Goal: Book appointment/travel/reservation

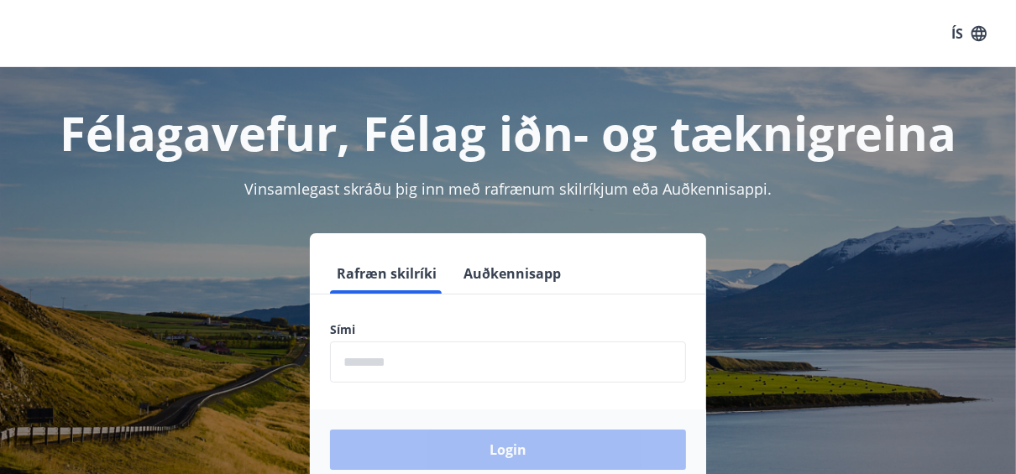
click at [455, 349] on input "phone" at bounding box center [508, 362] width 356 height 41
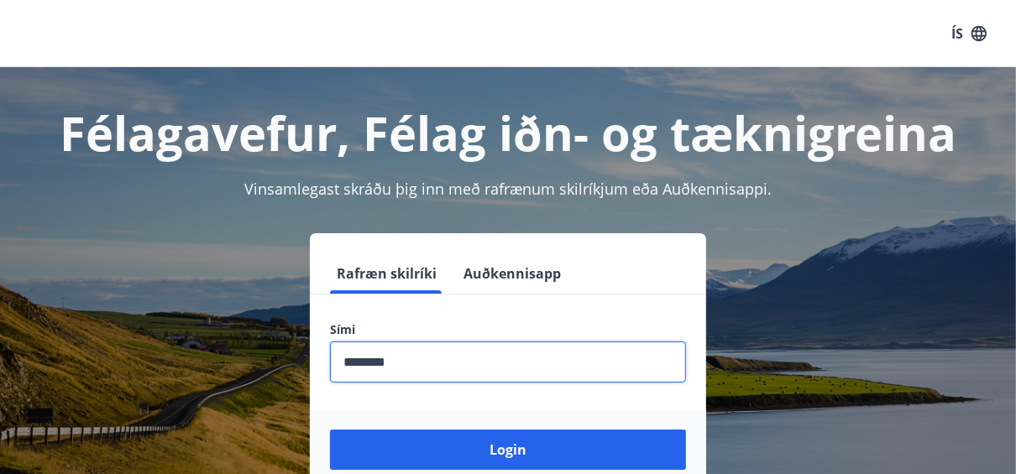
click at [347, 361] on input "phone" at bounding box center [508, 362] width 356 height 41
click at [352, 361] on input "phone" at bounding box center [508, 362] width 356 height 41
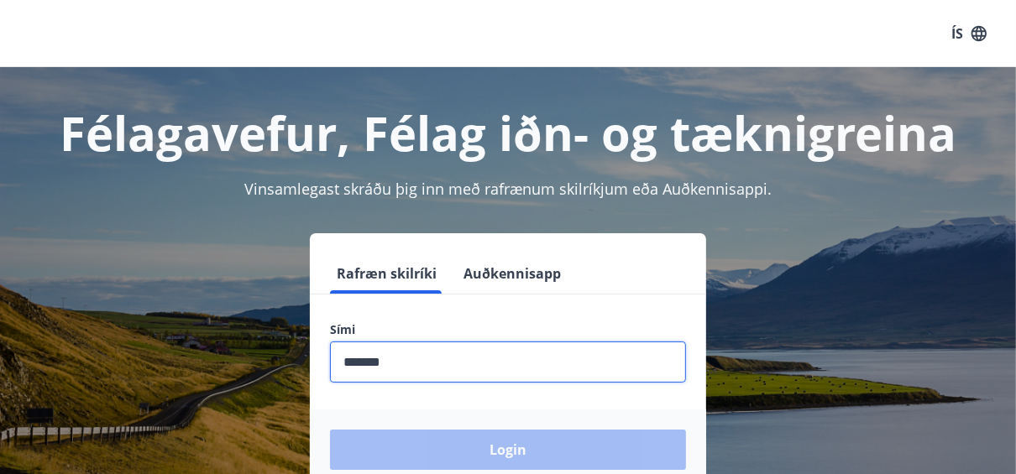
type input "********"
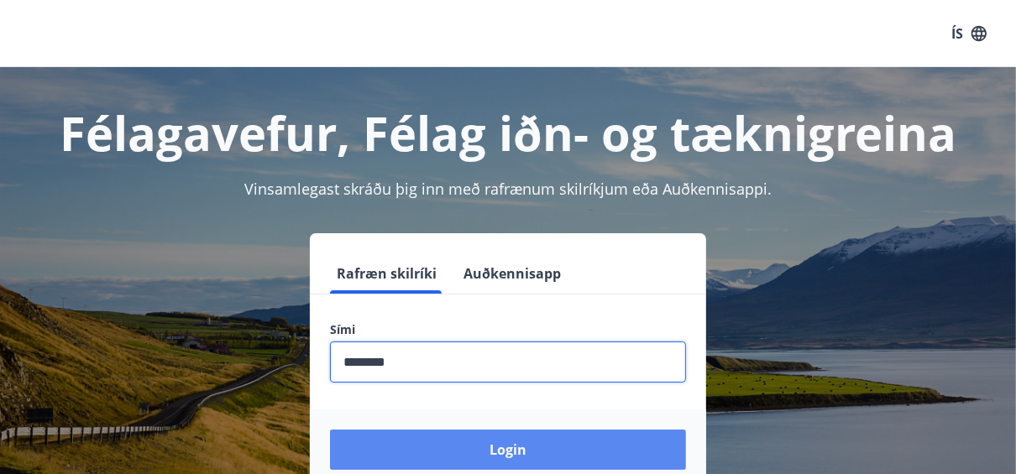
click at [528, 463] on button "Login" at bounding box center [508, 450] width 356 height 40
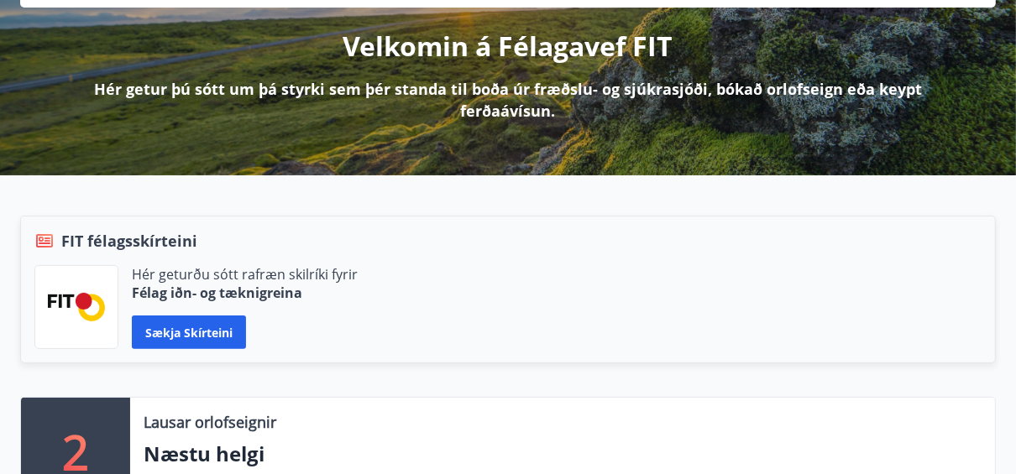
scroll to position [336, 0]
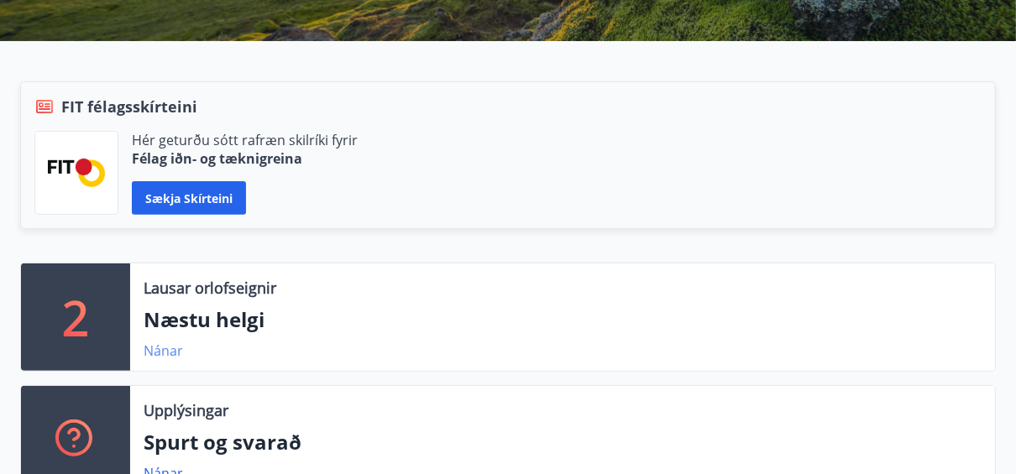
click at [151, 342] on link "Nánar" at bounding box center [163, 351] width 39 height 18
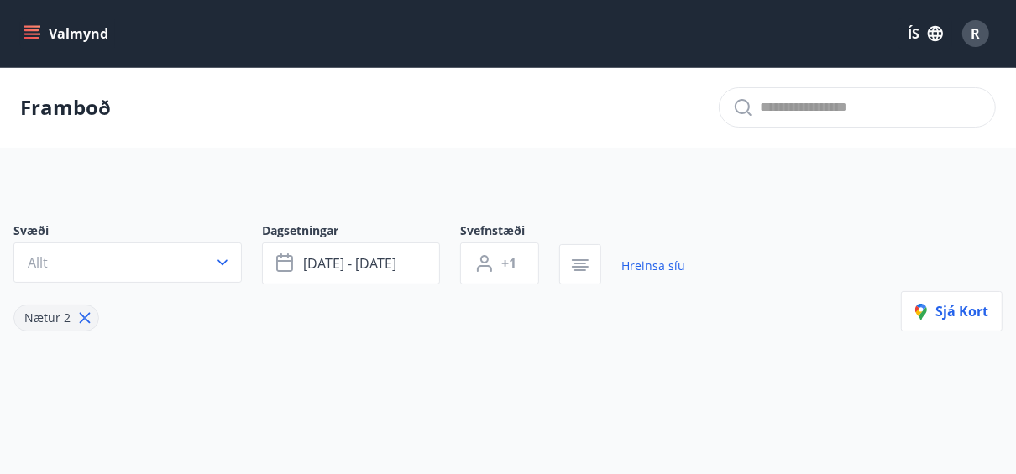
type input "*"
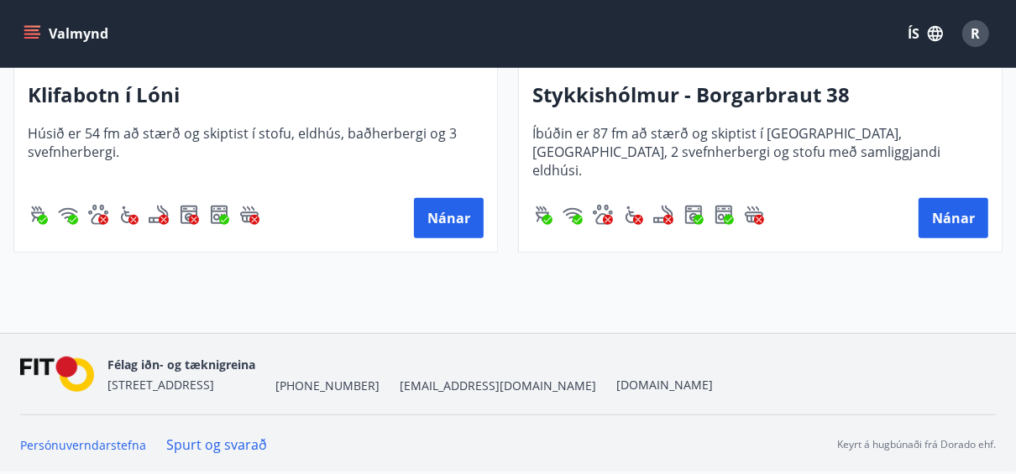
scroll to position [270, 0]
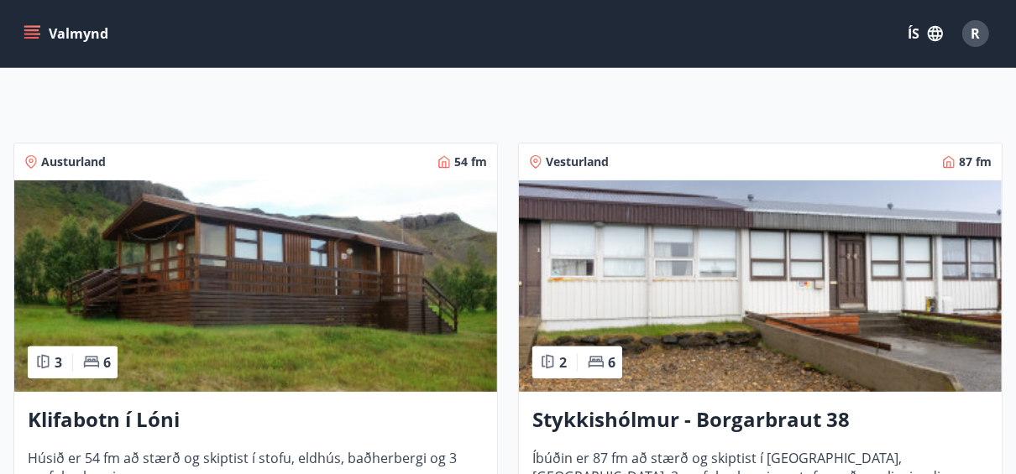
click at [349, 280] on img at bounding box center [255, 287] width 483 height 212
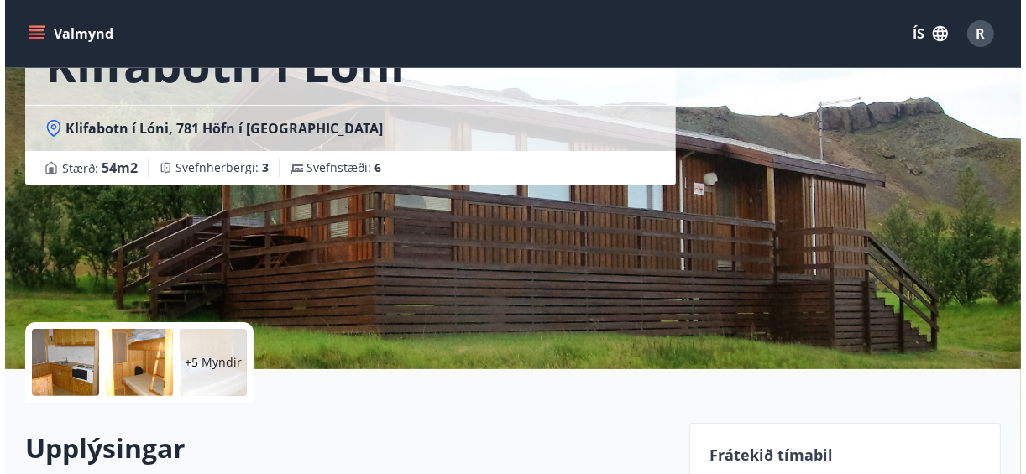
scroll to position [202, 0]
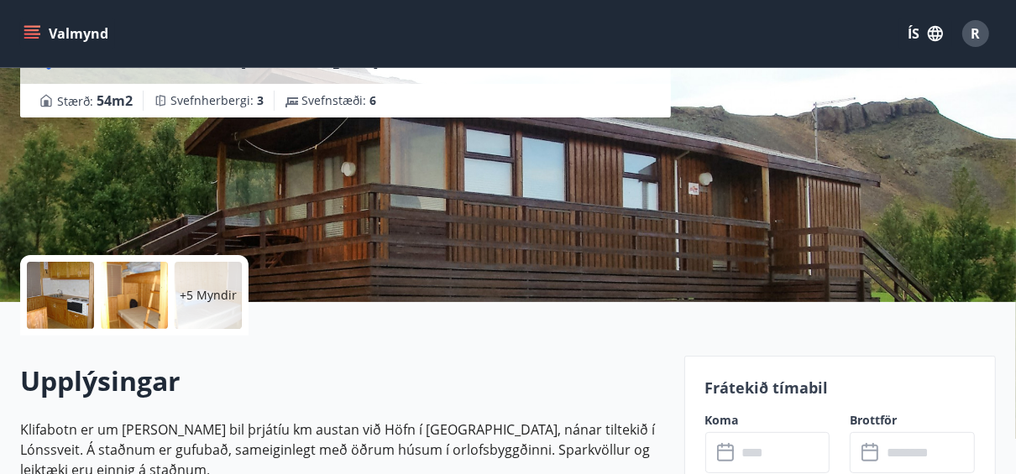
click at [207, 294] on p "+5 Myndir" at bounding box center [208, 295] width 57 height 17
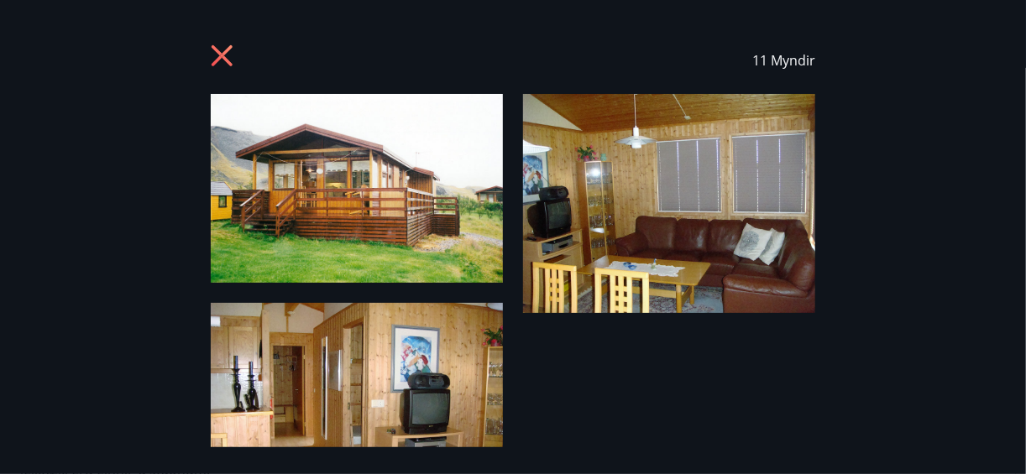
click at [584, 195] on img at bounding box center [669, 203] width 292 height 219
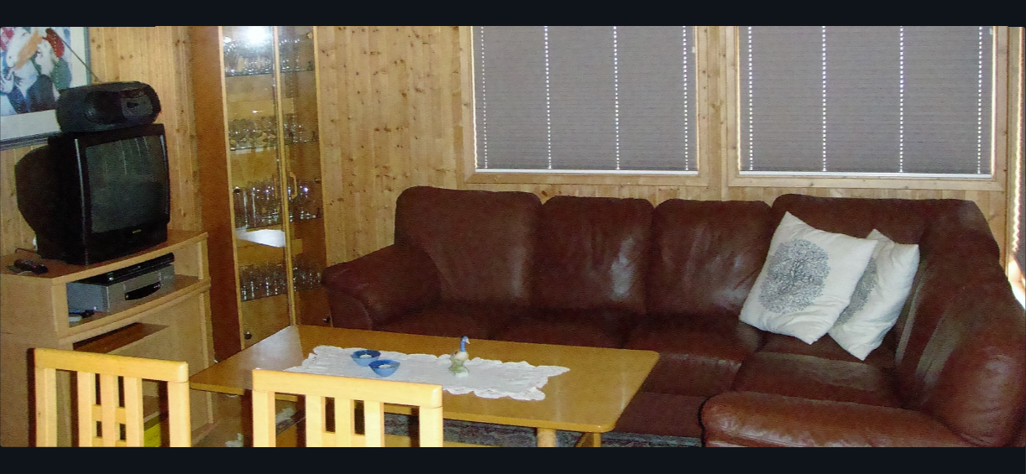
scroll to position [269, 0]
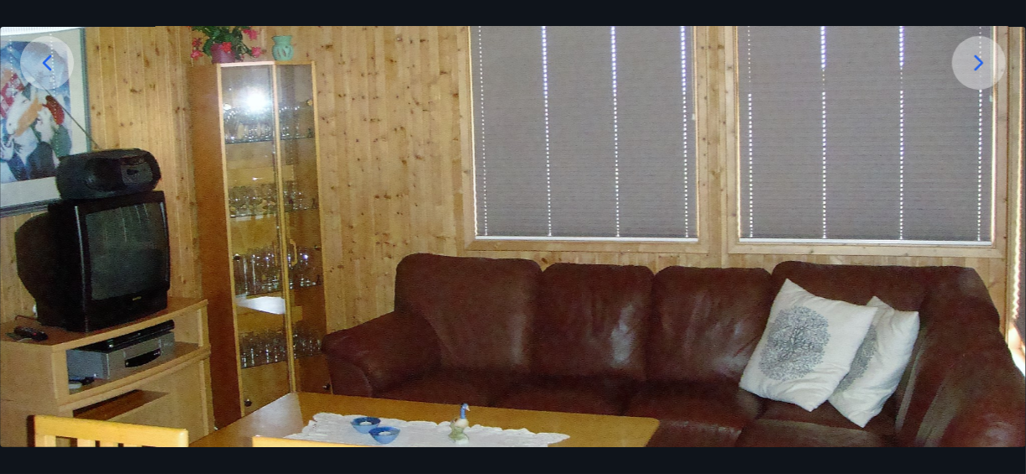
click at [974, 61] on icon at bounding box center [979, 63] width 27 height 27
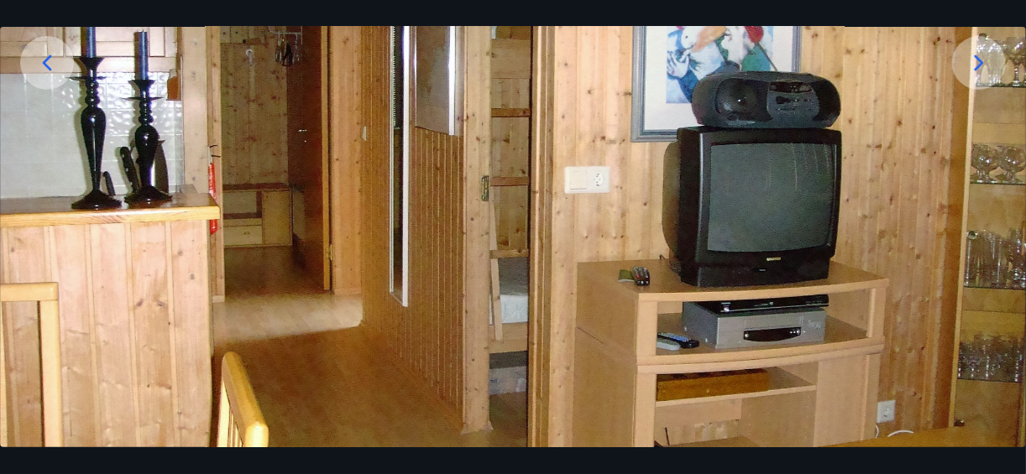
click at [974, 61] on icon at bounding box center [979, 63] width 27 height 27
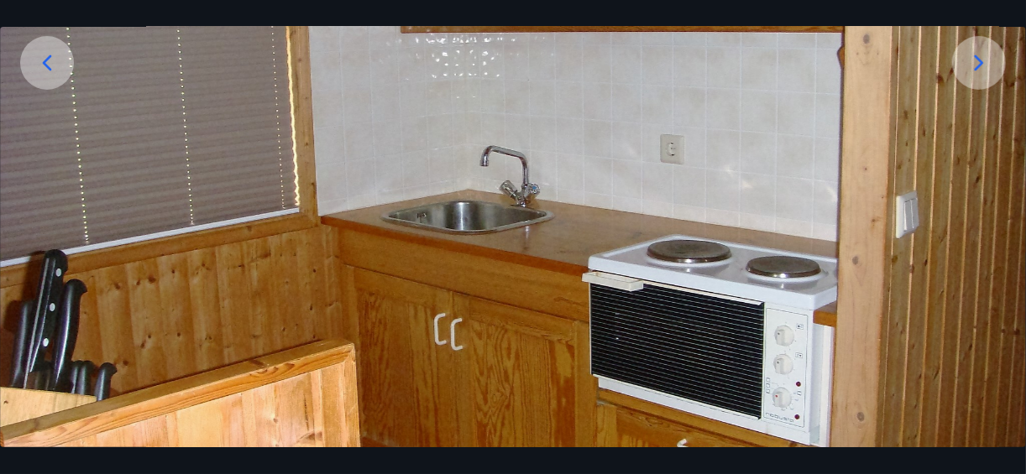
click at [974, 61] on icon at bounding box center [979, 63] width 27 height 27
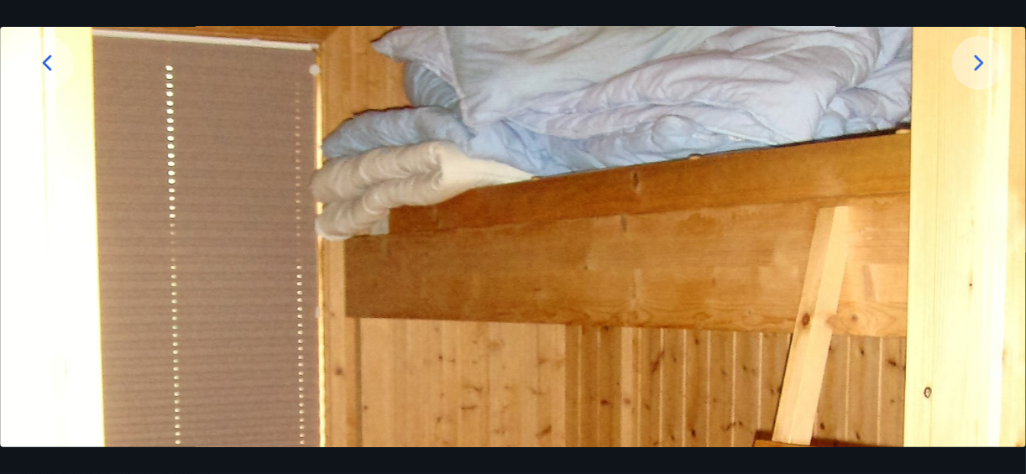
click at [974, 61] on icon at bounding box center [979, 63] width 27 height 27
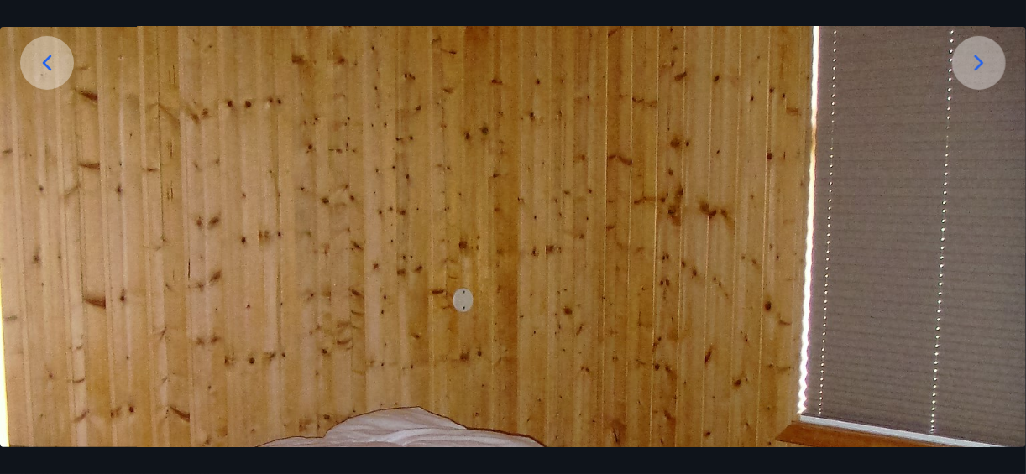
click at [974, 61] on icon at bounding box center [979, 63] width 27 height 27
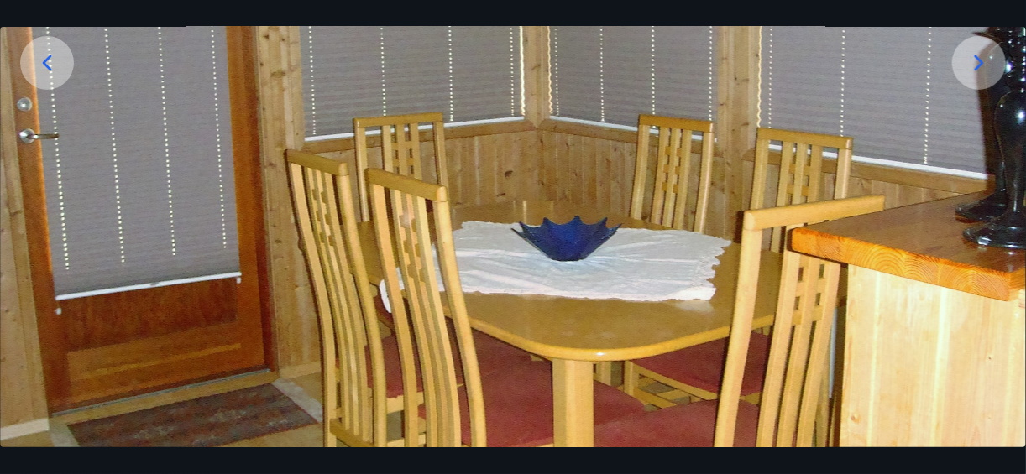
click at [974, 61] on icon at bounding box center [979, 63] width 27 height 27
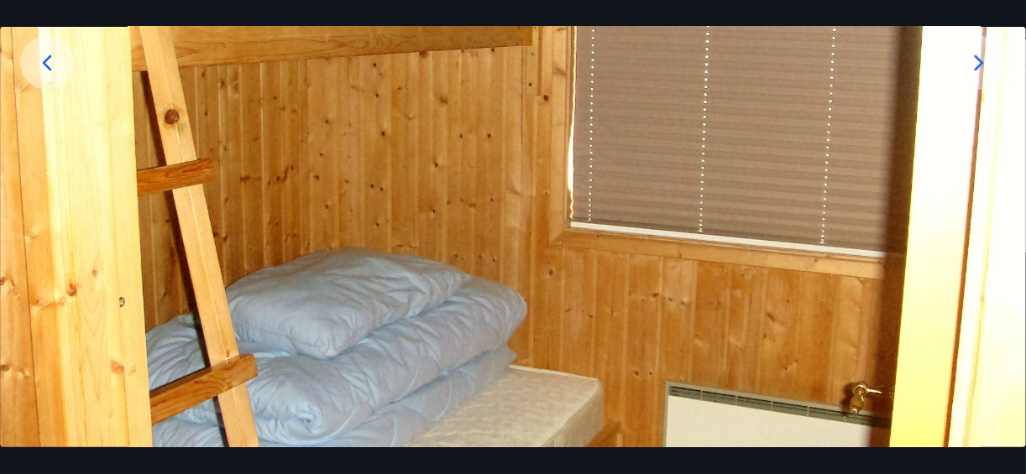
click at [974, 61] on icon at bounding box center [979, 63] width 27 height 27
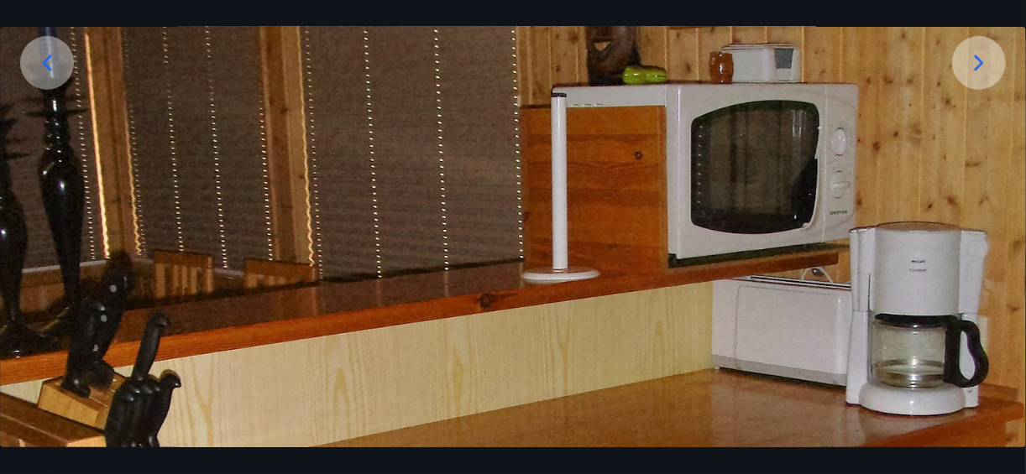
click at [974, 61] on icon at bounding box center [979, 63] width 27 height 27
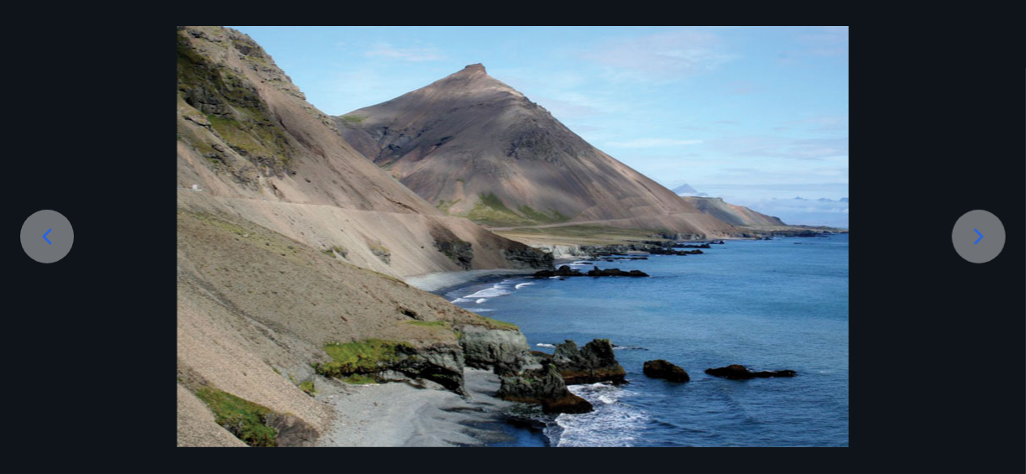
scroll to position [94, 0]
click at [978, 238] on icon at bounding box center [979, 237] width 27 height 27
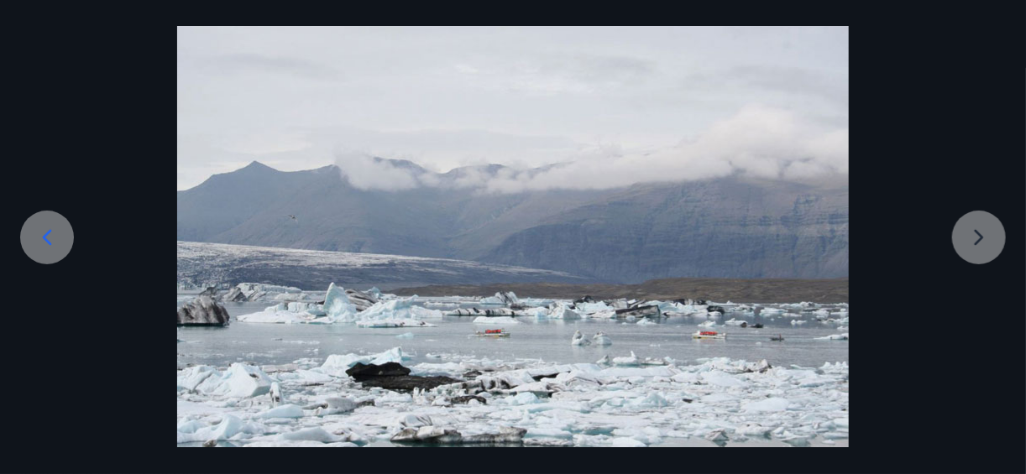
click at [978, 238] on div at bounding box center [513, 224] width 1026 height 448
click at [747, 326] on img at bounding box center [513, 224] width 672 height 448
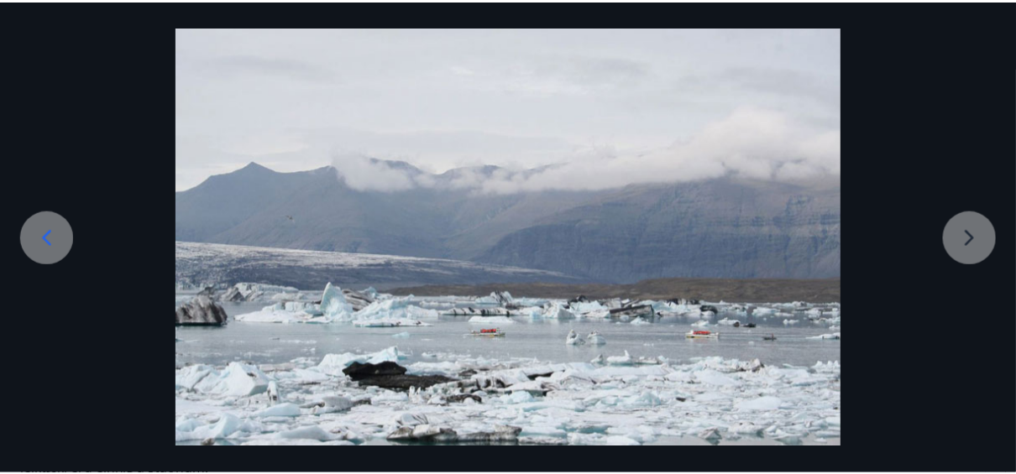
scroll to position [0, 0]
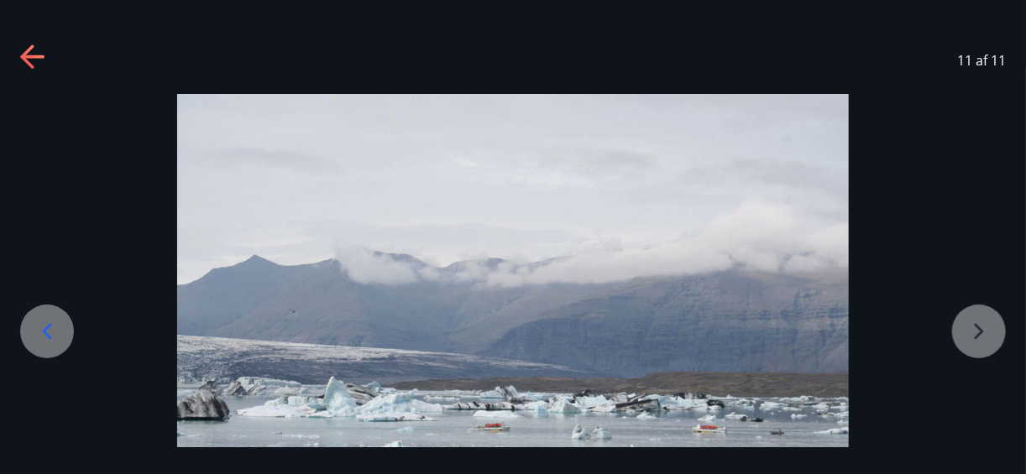
click at [32, 63] on icon at bounding box center [33, 58] width 27 height 27
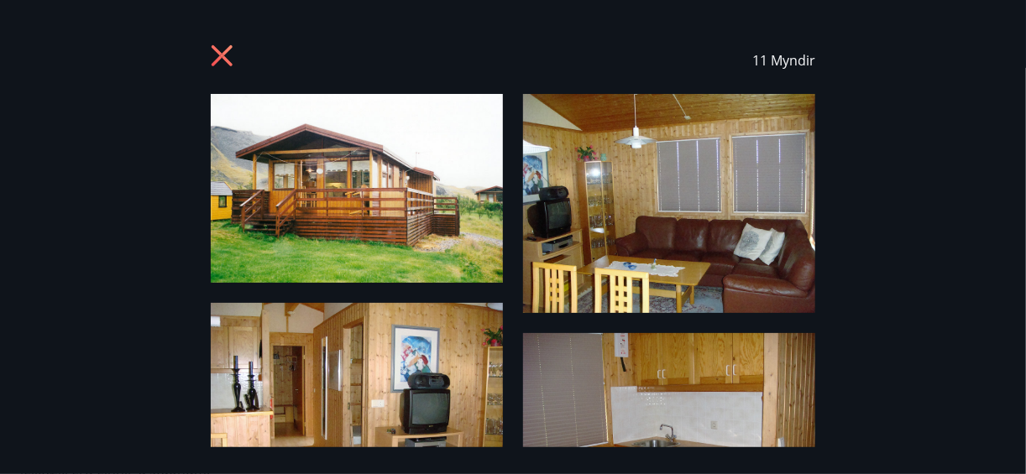
click at [218, 54] on icon at bounding box center [224, 58] width 27 height 27
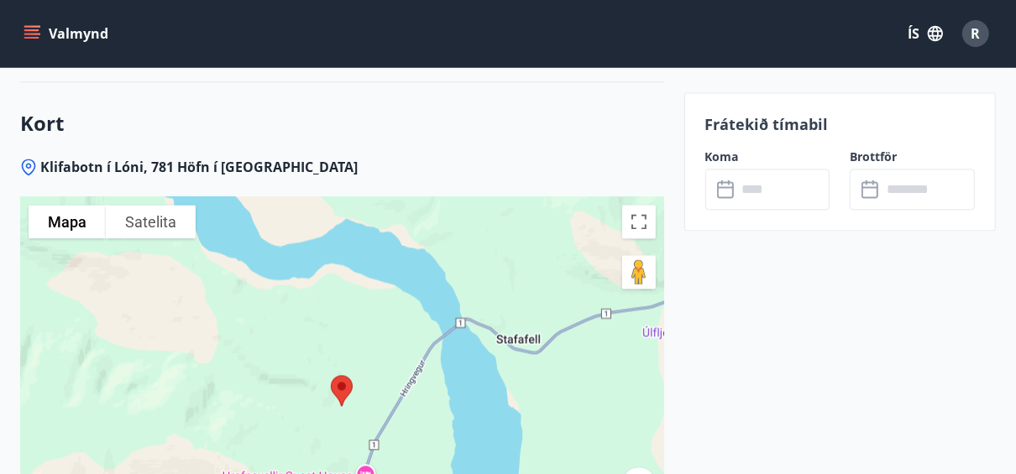
scroll to position [2553, 0]
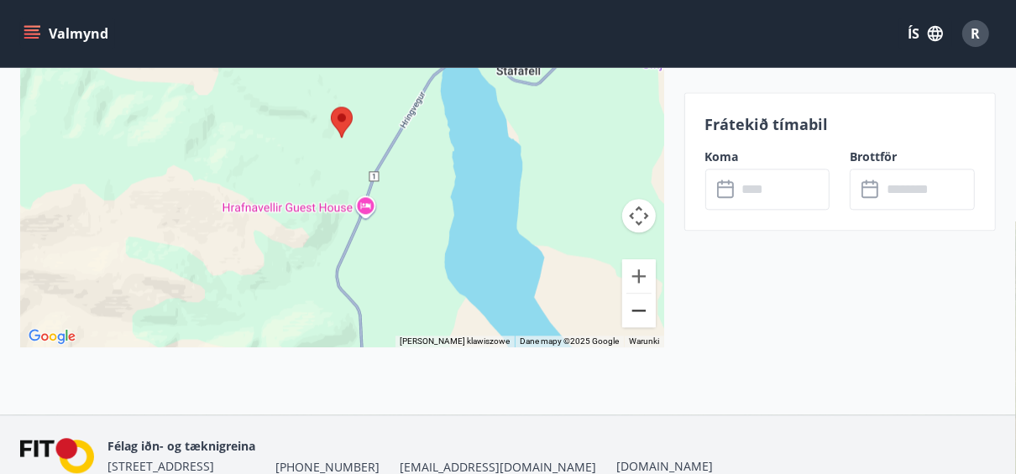
click at [641, 328] on button "Pomniejsz" at bounding box center [639, 311] width 34 height 34
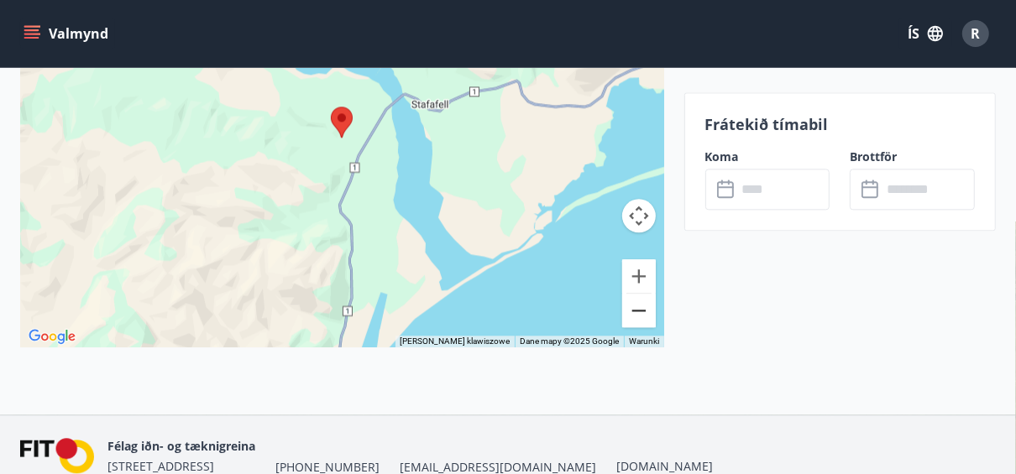
click at [641, 328] on button "Pomniejsz" at bounding box center [639, 311] width 34 height 34
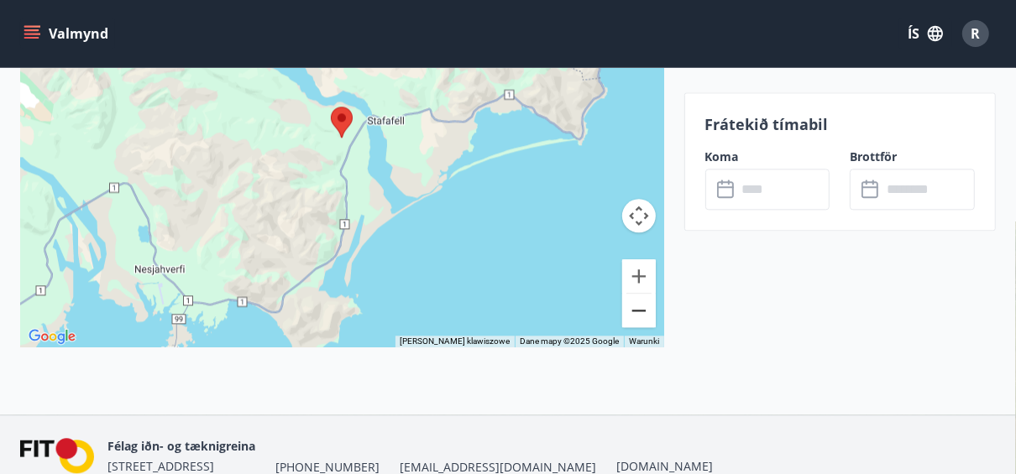
click at [641, 328] on button "Pomniejsz" at bounding box center [639, 311] width 34 height 34
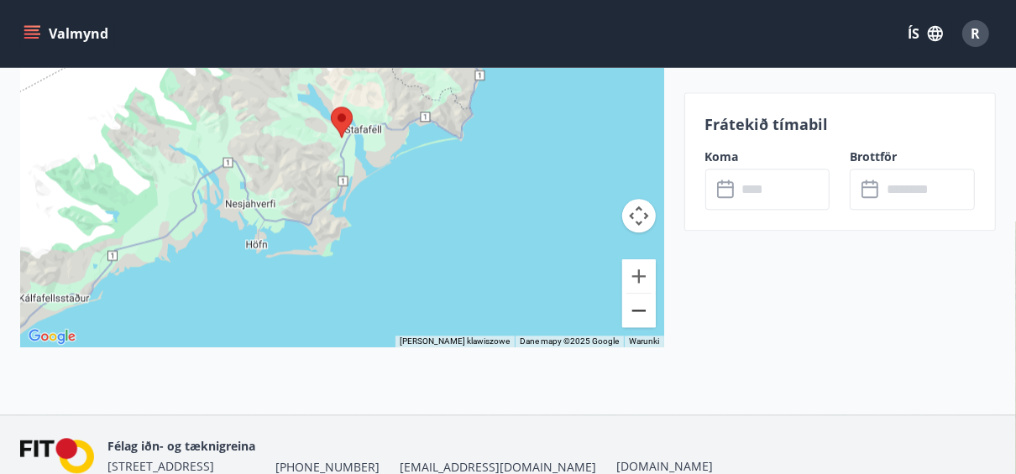
click at [641, 328] on button "Pomniejsz" at bounding box center [639, 311] width 34 height 34
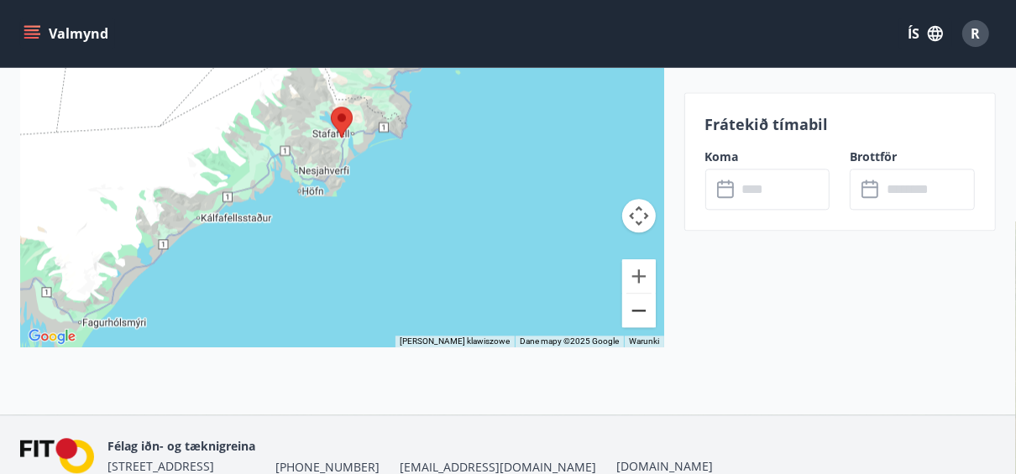
click at [641, 328] on button "Pomniejsz" at bounding box center [639, 311] width 34 height 34
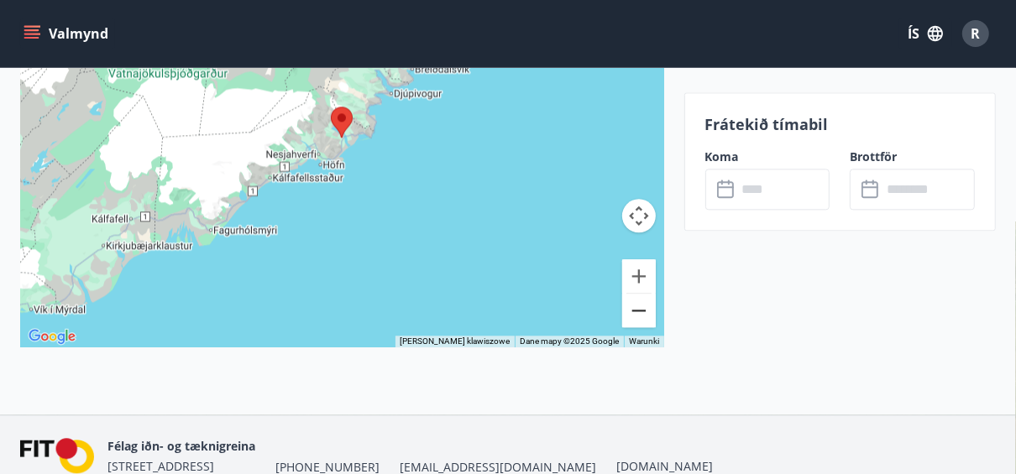
click at [641, 328] on button "Pomniejsz" at bounding box center [639, 311] width 34 height 34
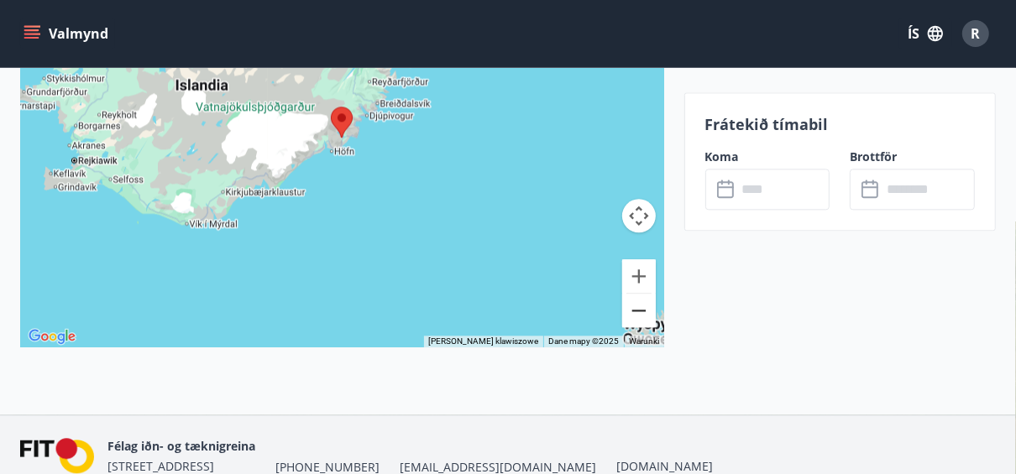
scroll to position [2351, 0]
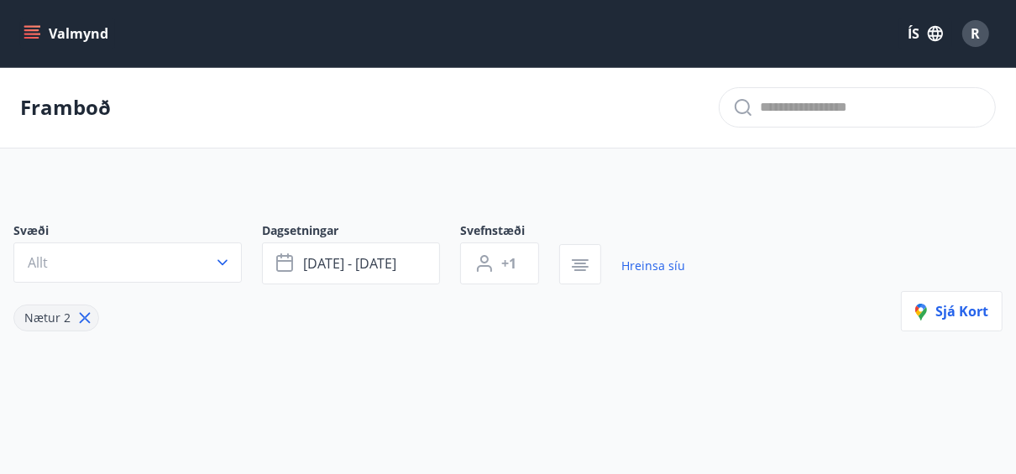
type input "*"
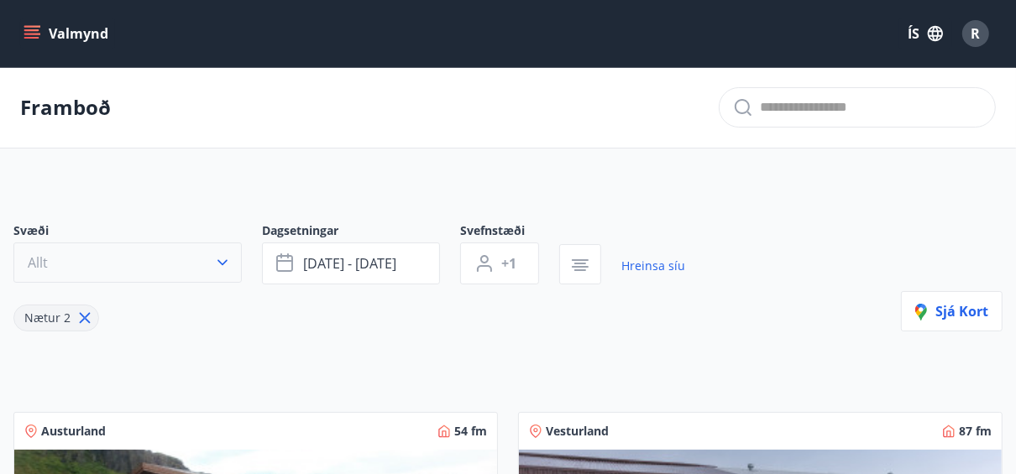
click at [224, 264] on icon "button" at bounding box center [222, 262] width 17 height 17
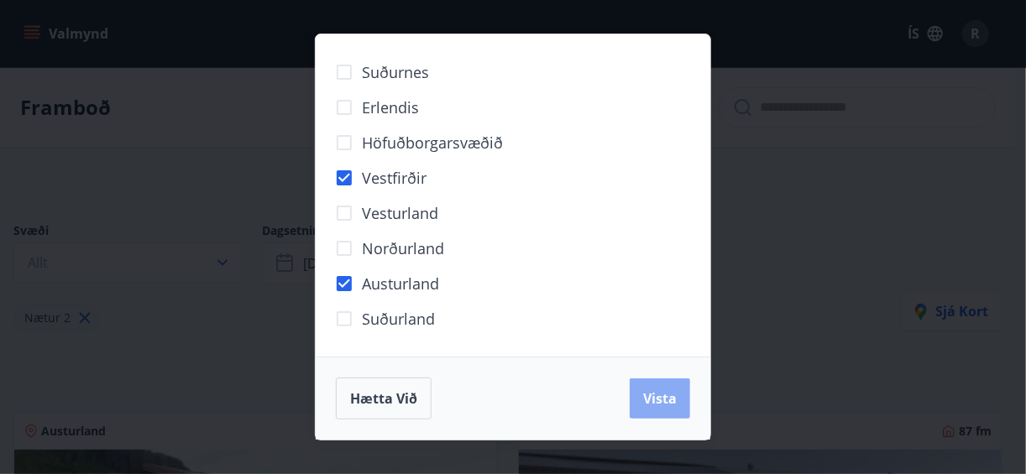
click at [657, 408] on span "Vista" at bounding box center [660, 399] width 34 height 18
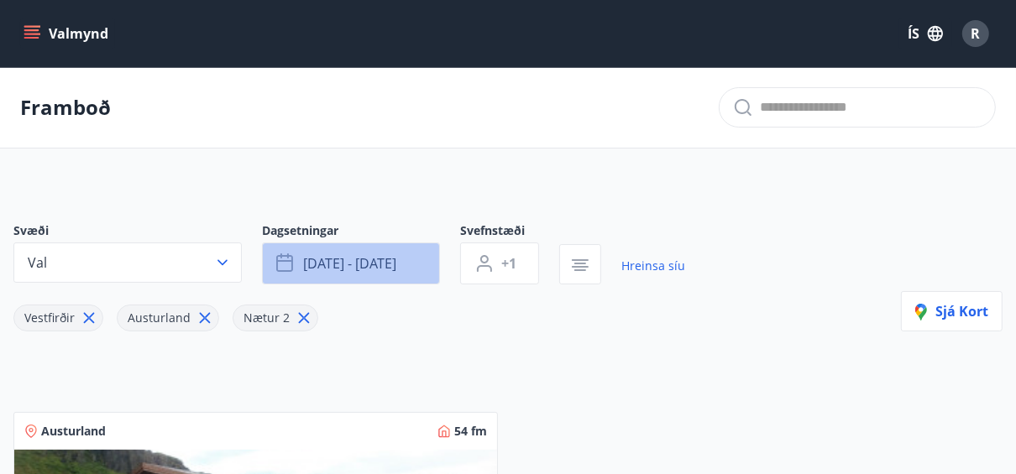
click at [382, 260] on span "[DATE] - [DATE]" at bounding box center [349, 263] width 93 height 18
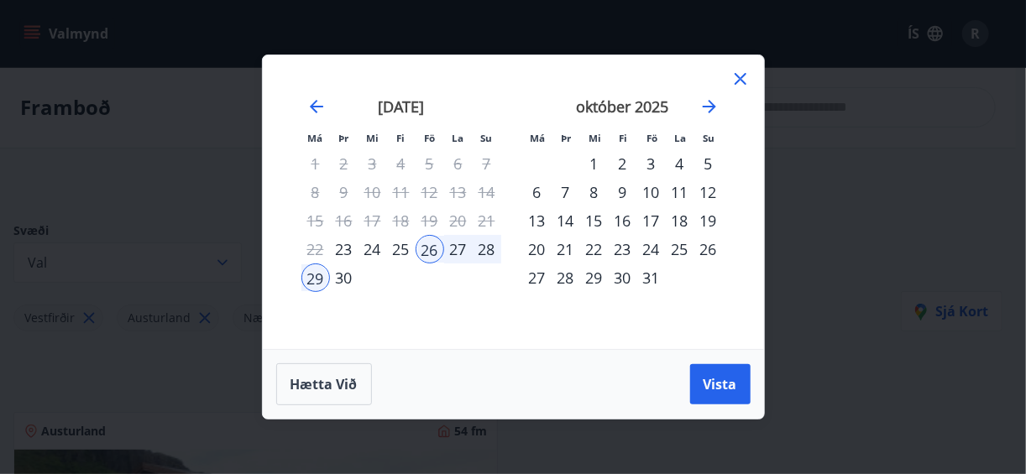
click at [647, 165] on div "3" at bounding box center [651, 163] width 29 height 29
click at [542, 189] on div "6" at bounding box center [537, 192] width 29 height 29
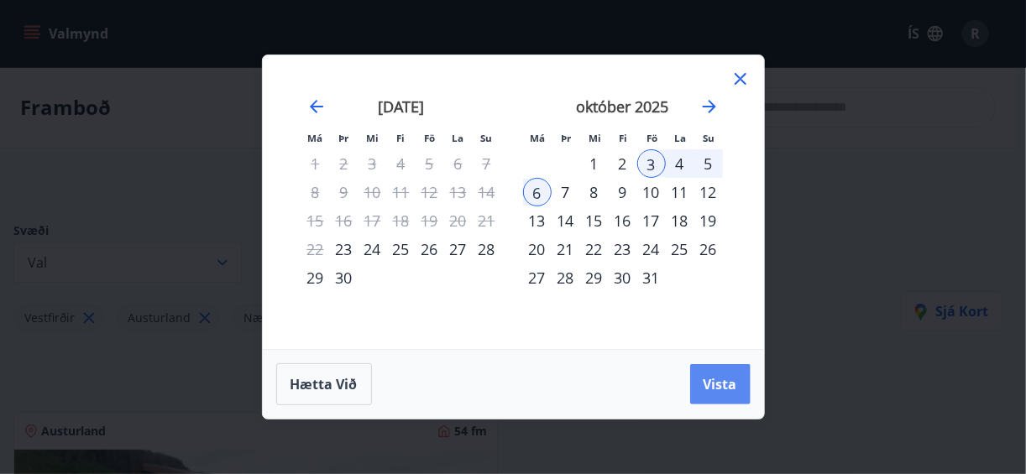
click at [720, 391] on span "Vista" at bounding box center [721, 384] width 34 height 18
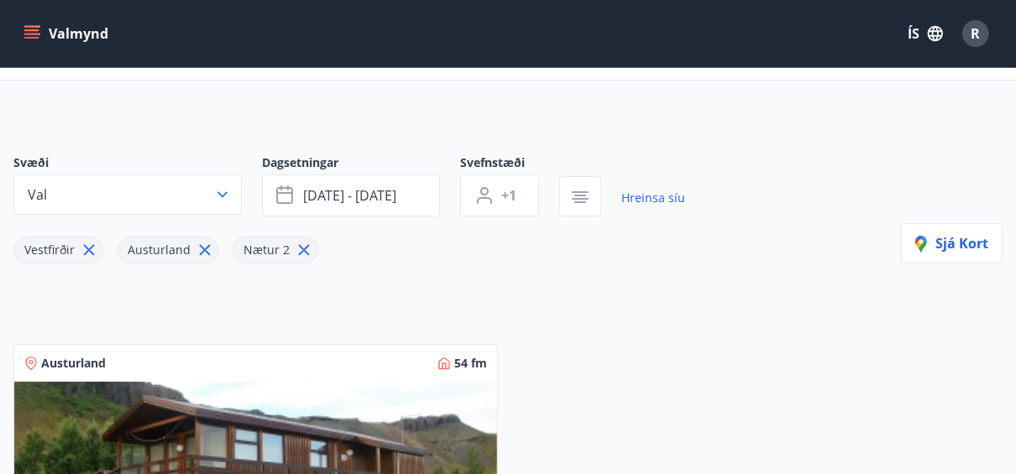
scroll to position [1, 0]
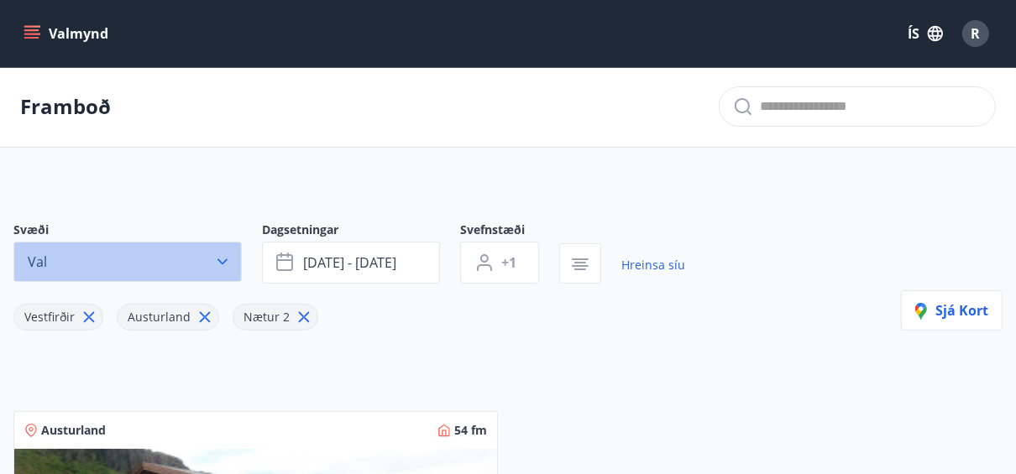
click at [223, 261] on icon "button" at bounding box center [222, 262] width 17 height 17
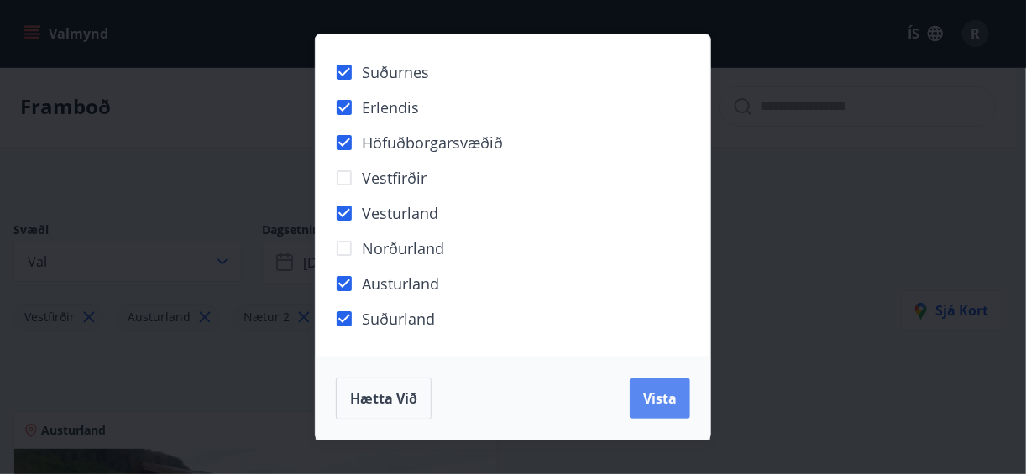
click at [674, 405] on span "Vista" at bounding box center [660, 399] width 34 height 18
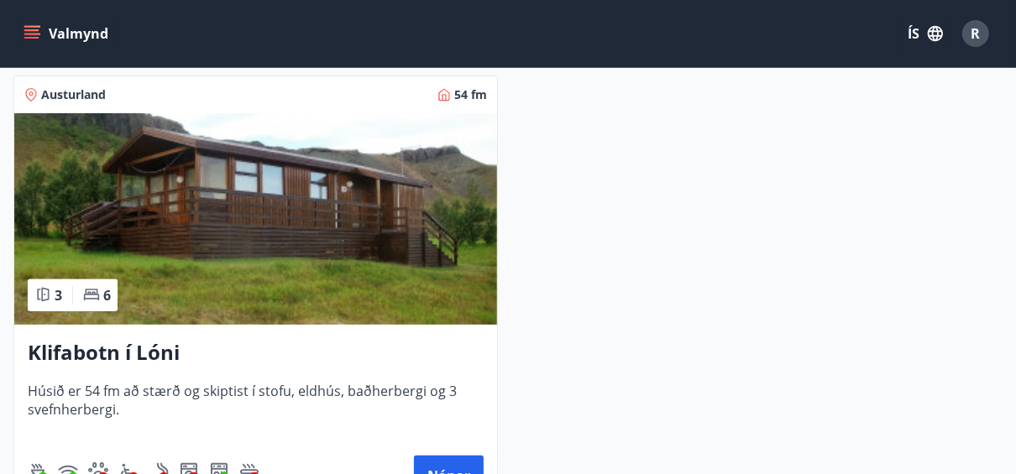
scroll to position [68, 0]
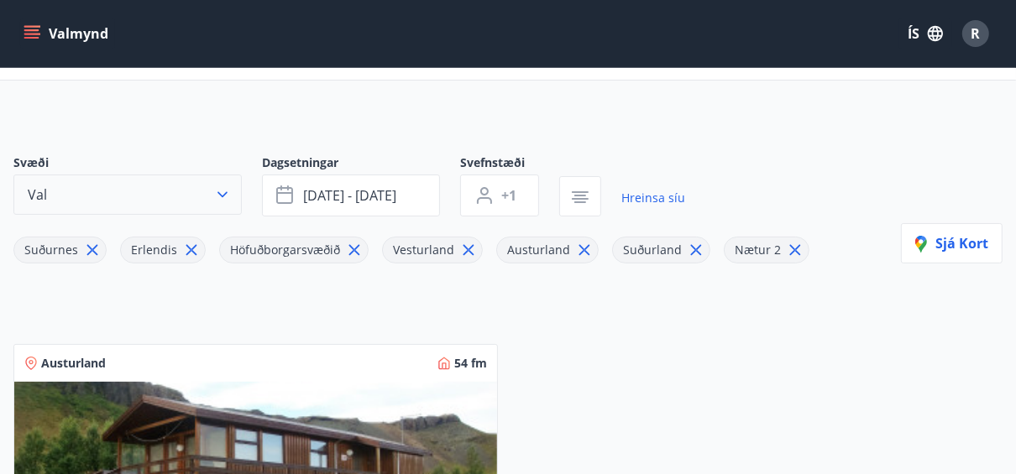
click at [71, 202] on button "Val" at bounding box center [127, 195] width 228 height 40
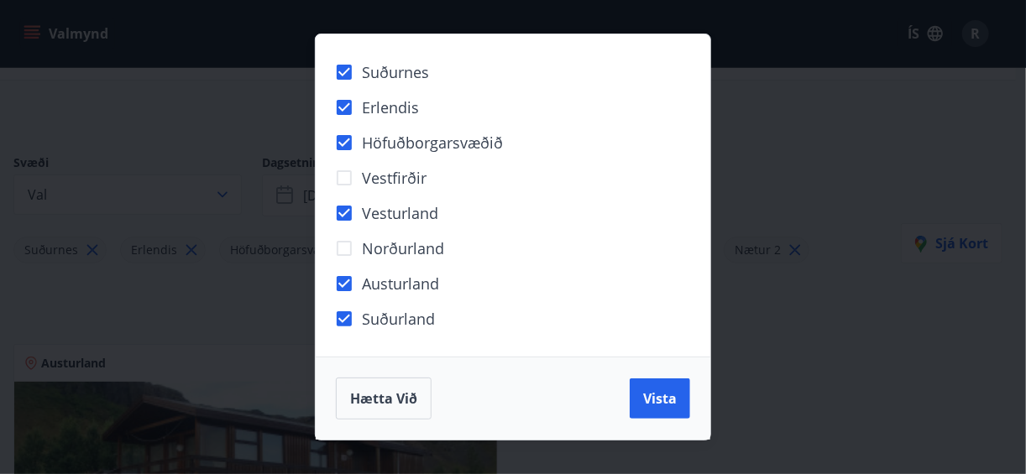
click at [771, 244] on div "Suðurnes Erlendis Höfuðborgarsvæðið [GEOGRAPHIC_DATA] [GEOGRAPHIC_DATA] [GEOGRA…" at bounding box center [513, 237] width 1026 height 474
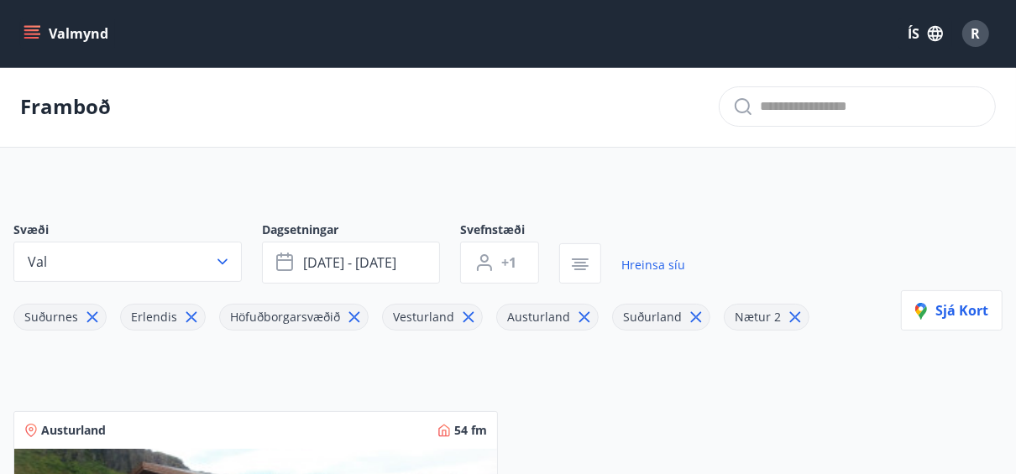
scroll to position [0, 0]
click at [76, 38] on button "Valmynd" at bounding box center [67, 33] width 95 height 30
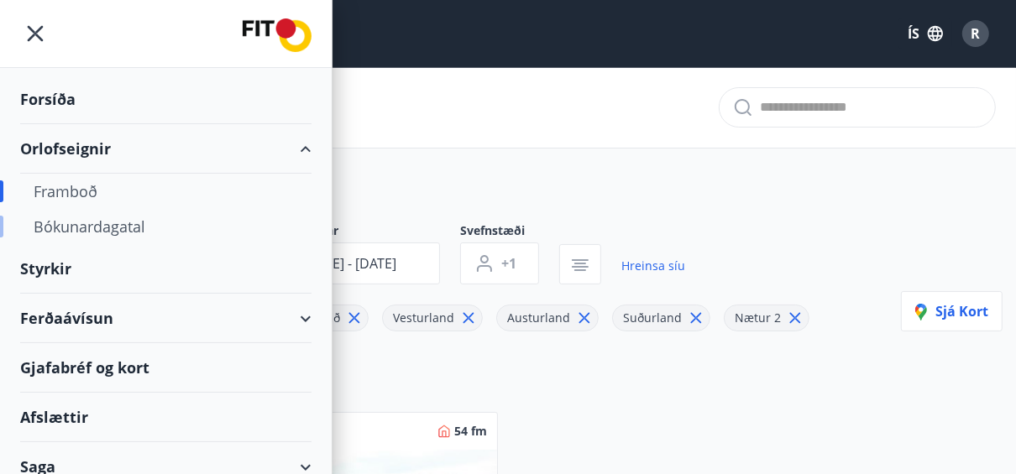
click at [71, 226] on div "Bókunardagatal" at bounding box center [166, 226] width 265 height 35
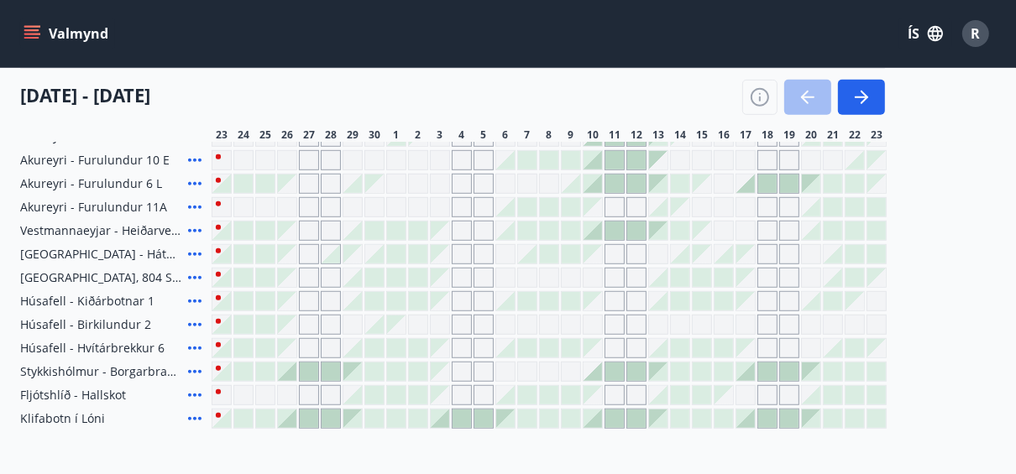
scroll to position [873, 0]
